Goal: Transaction & Acquisition: Book appointment/travel/reservation

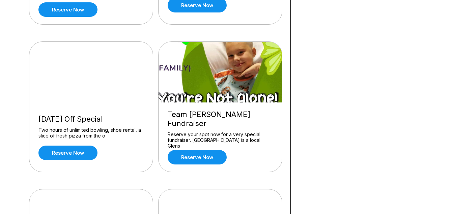
scroll to position [470, 0]
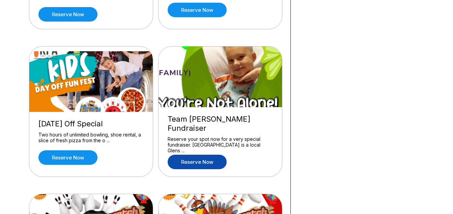
click at [205, 155] on link "Reserve now" at bounding box center [197, 162] width 59 height 14
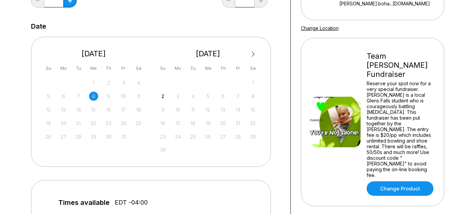
scroll to position [122, 0]
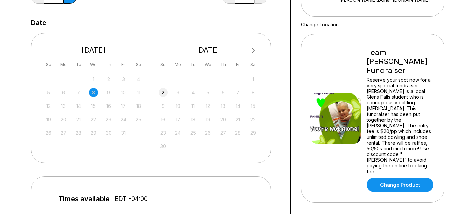
click at [166, 92] on div "2" at bounding box center [162, 92] width 9 height 9
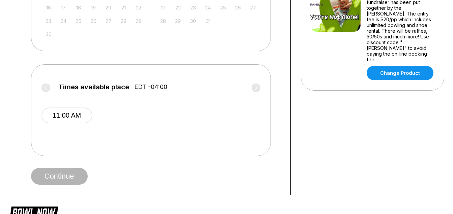
scroll to position [240, 0]
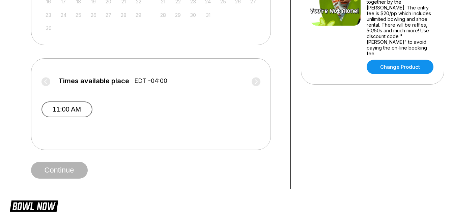
click at [64, 108] on button "11:00 AM" at bounding box center [66, 109] width 51 height 16
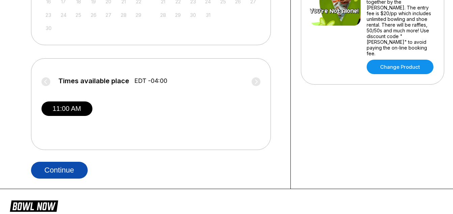
click at [75, 172] on button "Continue" at bounding box center [59, 170] width 57 height 17
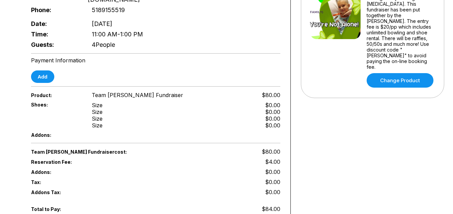
scroll to position [280, 0]
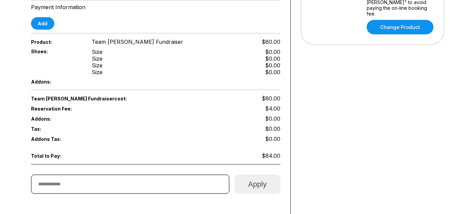
click at [155, 175] on input "text" at bounding box center [130, 184] width 199 height 19
click at [261, 175] on button "Apply" at bounding box center [257, 184] width 46 height 19
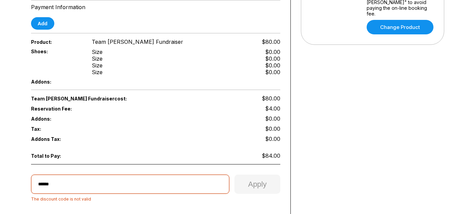
drag, startPoint x: 64, startPoint y: 169, endPoint x: 21, endPoint y: 187, distance: 46.5
click at [21, 187] on div "Reservation slot expires in 09:48 Reservation Summary You're so close! To final…" at bounding box center [156, 0] width 270 height 497
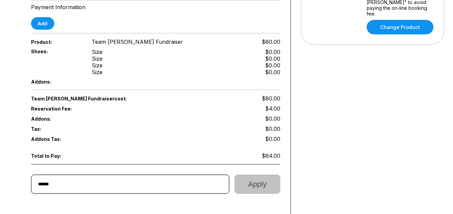
type input "******"
click at [250, 175] on button "Apply" at bounding box center [257, 184] width 46 height 19
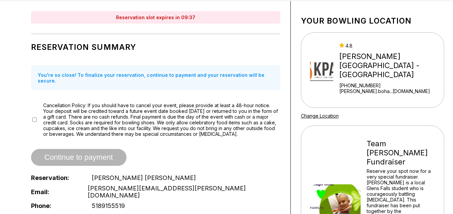
scroll to position [26, 0]
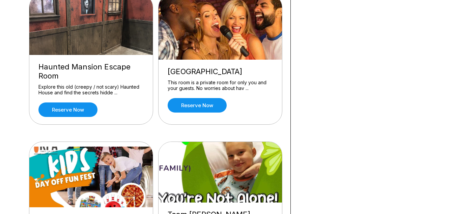
scroll to position [561, 0]
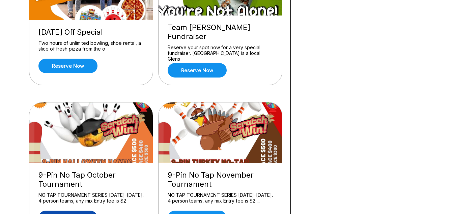
click at [72, 211] on link "Reserve now" at bounding box center [67, 218] width 59 height 14
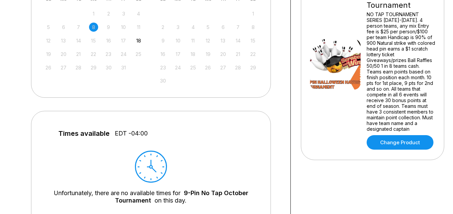
scroll to position [374, 0]
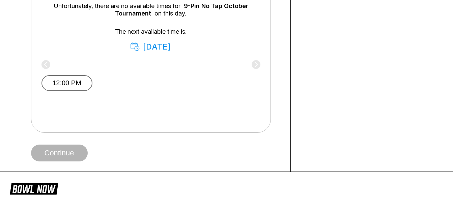
click at [81, 79] on button "12:00 PM" at bounding box center [66, 83] width 51 height 16
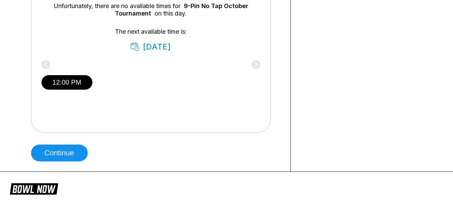
scroll to position [187, 0]
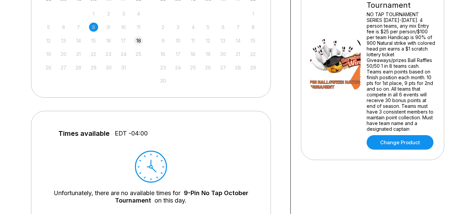
click at [141, 42] on div "18" at bounding box center [138, 40] width 9 height 9
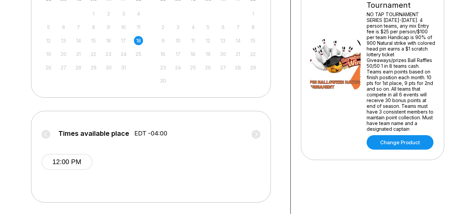
scroll to position [374, 0]
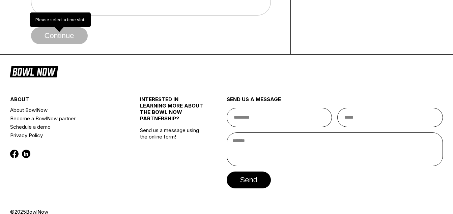
click at [65, 35] on span "Continue" at bounding box center [59, 36] width 57 height 7
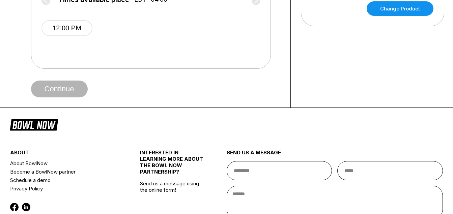
scroll to position [307, 0]
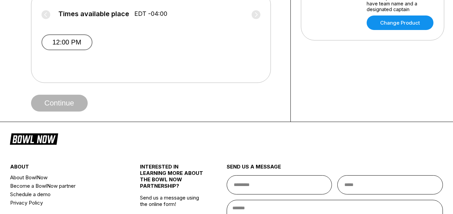
click at [64, 43] on button "12:00 PM" at bounding box center [66, 42] width 51 height 16
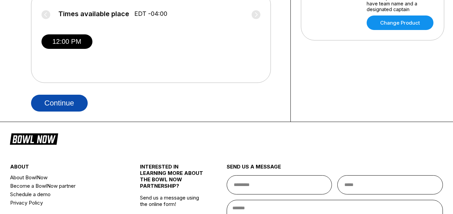
click at [73, 102] on button "Continue" at bounding box center [59, 103] width 57 height 17
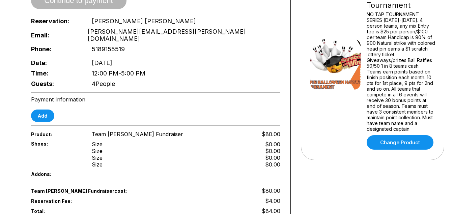
scroll to position [374, 0]
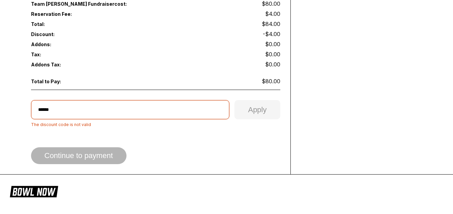
click at [85, 100] on input "******" at bounding box center [130, 109] width 199 height 19
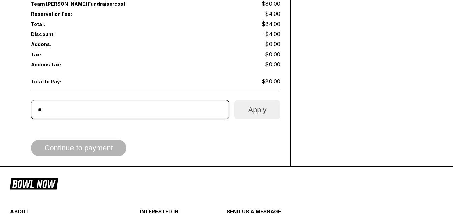
type input "*"
click at [256, 100] on button "Apply" at bounding box center [257, 109] width 46 height 19
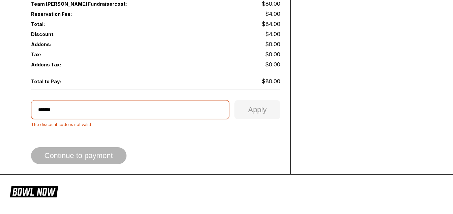
click at [144, 100] on input "*******" at bounding box center [130, 109] width 199 height 19
drag, startPoint x: 67, startPoint y: 97, endPoint x: 22, endPoint y: 94, distance: 45.3
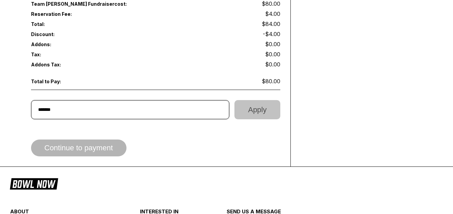
type input "*******"
click at [260, 100] on button "Apply" at bounding box center [257, 109] width 46 height 19
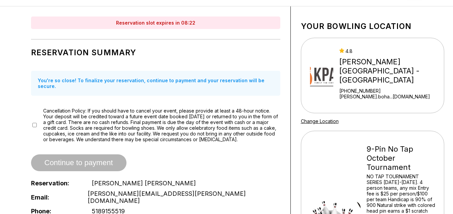
scroll to position [23, 0]
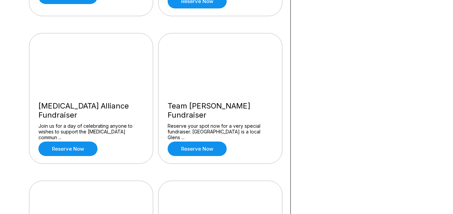
scroll to position [633, 0]
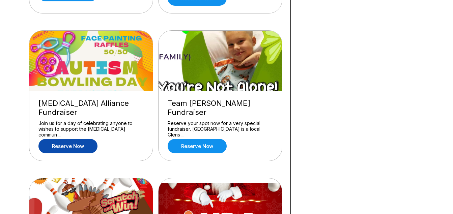
click at [86, 140] on link "Reserve now" at bounding box center [67, 146] width 59 height 14
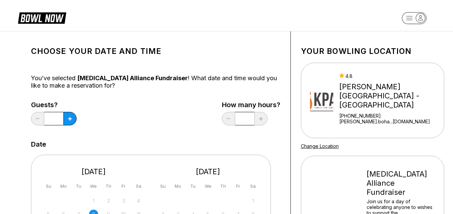
scroll to position [187, 0]
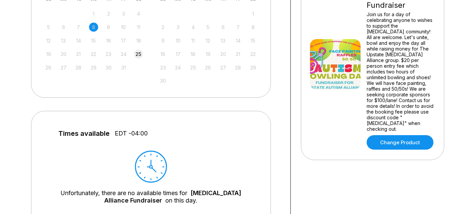
click at [136, 54] on div "25" at bounding box center [138, 54] width 9 height 9
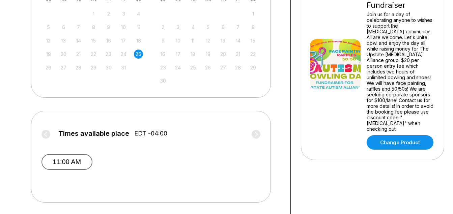
click at [69, 160] on button "11:00 AM" at bounding box center [66, 162] width 51 height 16
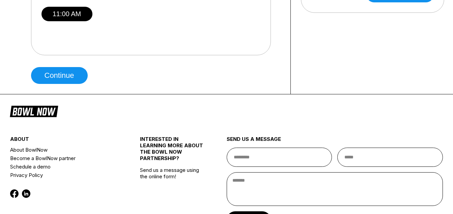
scroll to position [339, 0]
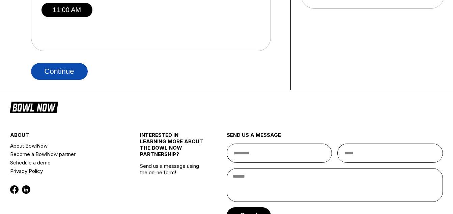
click at [78, 76] on button "Continue" at bounding box center [59, 71] width 57 height 17
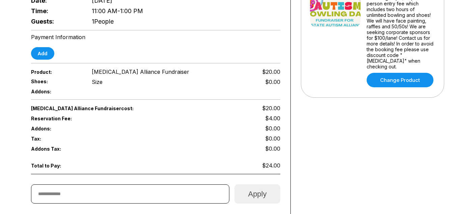
scroll to position [263, 0]
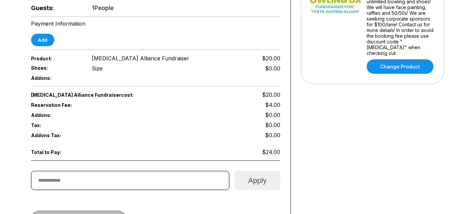
click at [159, 171] on input "text" at bounding box center [130, 180] width 199 height 19
type input "******"
click at [261, 171] on button "Apply" at bounding box center [257, 180] width 46 height 19
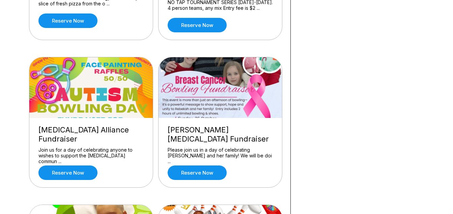
scroll to position [634, 0]
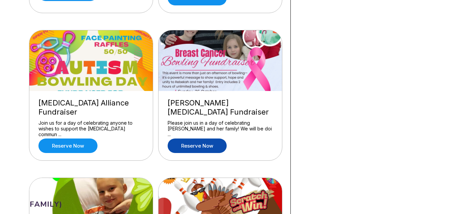
click at [215, 146] on link "Reserve now" at bounding box center [197, 146] width 59 height 14
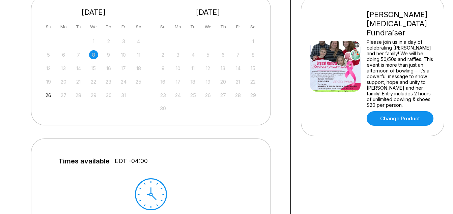
scroll to position [163, 0]
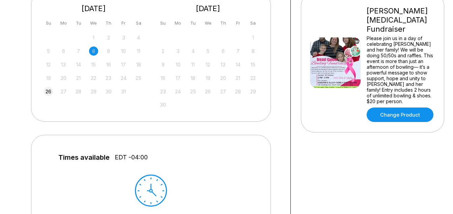
click at [50, 87] on div "26" at bounding box center [48, 91] width 9 height 9
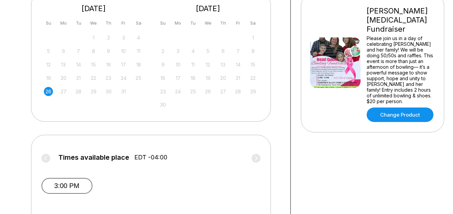
click at [70, 184] on button "3:00 PM" at bounding box center [66, 186] width 51 height 16
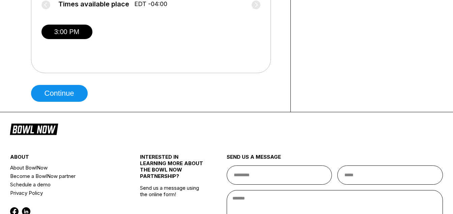
scroll to position [319, 0]
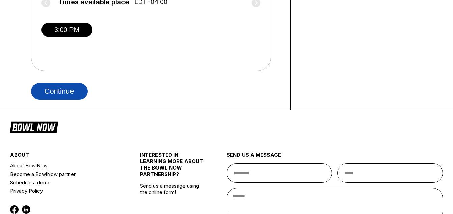
click at [83, 90] on button "Continue" at bounding box center [59, 91] width 57 height 17
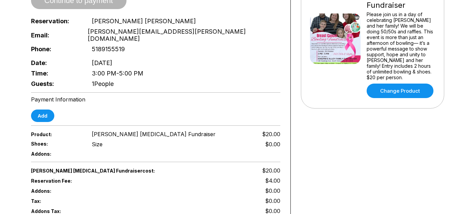
scroll to position [374, 0]
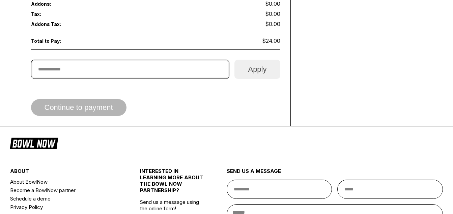
click at [136, 60] on input "text" at bounding box center [130, 69] width 199 height 19
type input "******"
click at [270, 60] on button "Apply" at bounding box center [257, 69] width 46 height 19
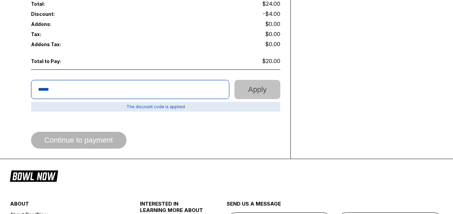
scroll to position [395, 0]
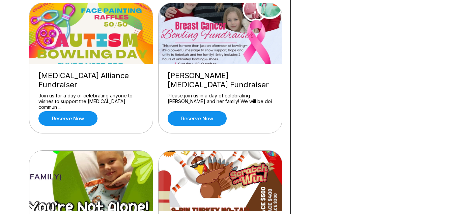
scroll to position [670, 0]
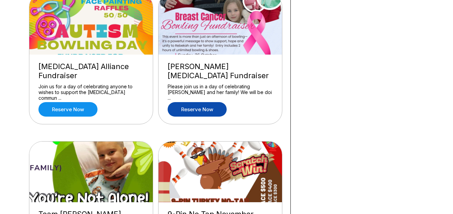
click at [194, 107] on link "Reserve now" at bounding box center [197, 109] width 59 height 14
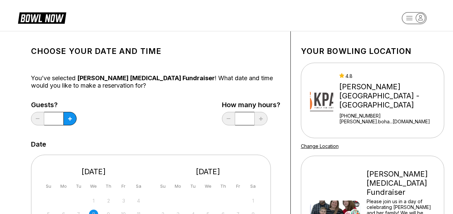
scroll to position [187, 0]
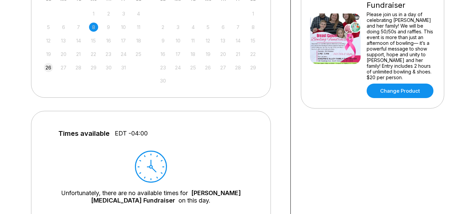
click at [51, 69] on div "26" at bounding box center [48, 67] width 9 height 9
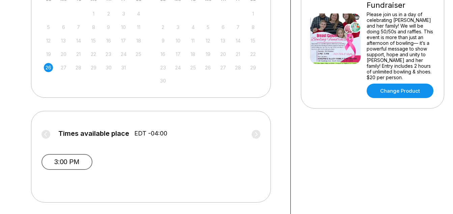
click at [76, 159] on button "3:00 PM" at bounding box center [66, 162] width 51 height 16
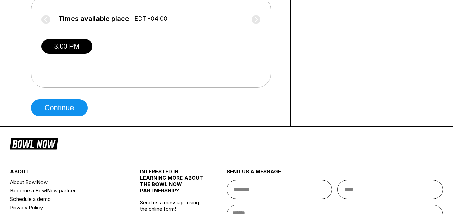
scroll to position [280, 0]
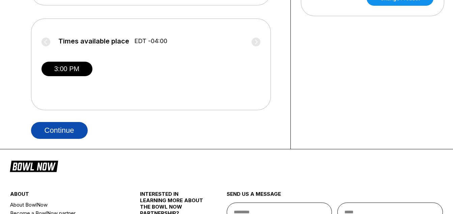
click at [66, 125] on button "Continue" at bounding box center [59, 130] width 57 height 17
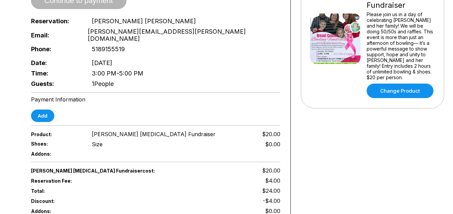
scroll to position [374, 0]
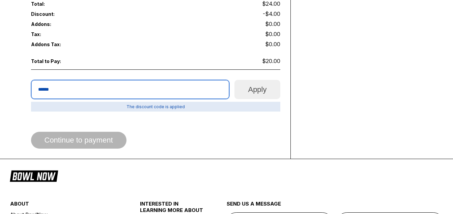
click at [162, 80] on input "******" at bounding box center [130, 89] width 199 height 19
click at [248, 80] on button "Apply" at bounding box center [257, 89] width 46 height 19
